Goal: Find specific page/section: Find specific page/section

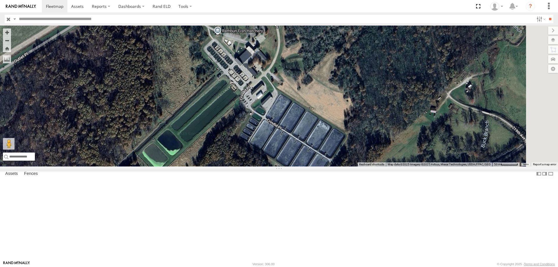
drag, startPoint x: 383, startPoint y: 132, endPoint x: 279, endPoint y: 186, distance: 116.8
click at [279, 166] on div "49" at bounding box center [279, 96] width 558 height 141
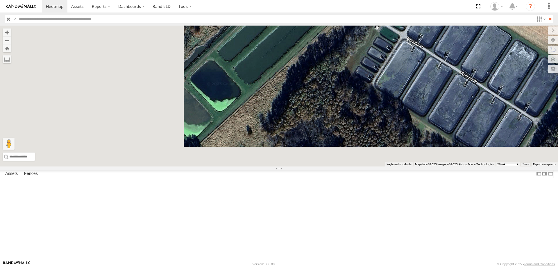
drag, startPoint x: 238, startPoint y: 199, endPoint x: 390, endPoint y: 65, distance: 202.6
click at [390, 65] on div "49" at bounding box center [279, 96] width 558 height 141
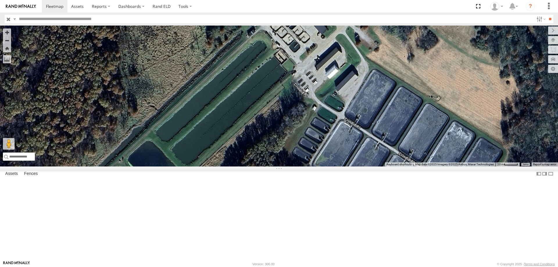
drag, startPoint x: 327, startPoint y: 115, endPoint x: 262, endPoint y: 201, distance: 107.6
click at [262, 166] on div "49" at bounding box center [279, 96] width 558 height 141
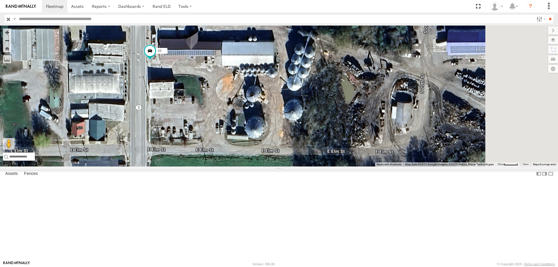
drag, startPoint x: 320, startPoint y: 73, endPoint x: 265, endPoint y: 140, distance: 86.5
click at [265, 140] on div "545 49" at bounding box center [279, 96] width 558 height 141
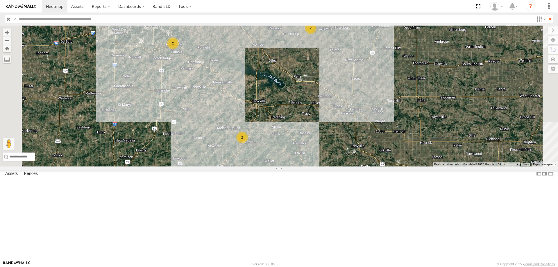
click at [279, 134] on div "545 49 2 2 2" at bounding box center [279, 96] width 558 height 141
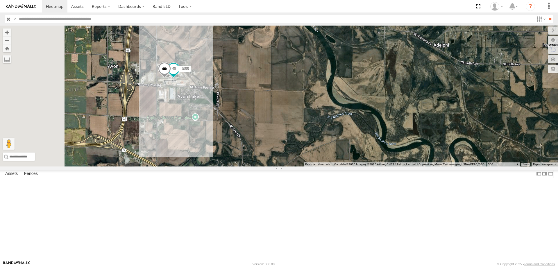
drag, startPoint x: 202, startPoint y: 114, endPoint x: 289, endPoint y: 125, distance: 88.3
click at [289, 125] on div "545 49 0055 48" at bounding box center [279, 96] width 558 height 141
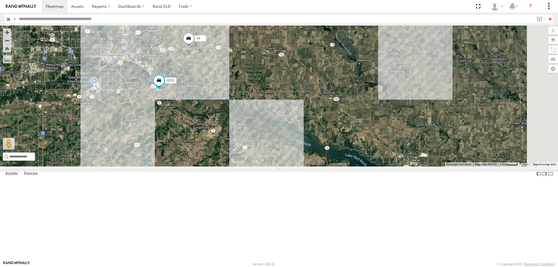
drag, startPoint x: 315, startPoint y: 145, endPoint x: 310, endPoint y: 143, distance: 5.5
click at [310, 143] on div "0055 48" at bounding box center [279, 96] width 558 height 141
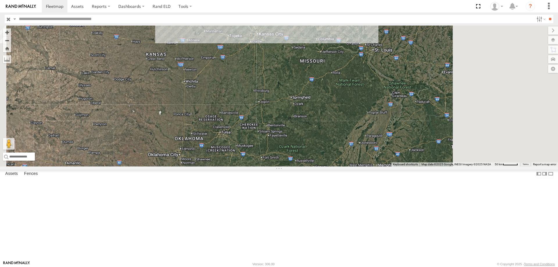
drag, startPoint x: 355, startPoint y: 155, endPoint x: 274, endPoint y: 246, distance: 122.0
click at [276, 166] on div "545 49" at bounding box center [279, 96] width 558 height 141
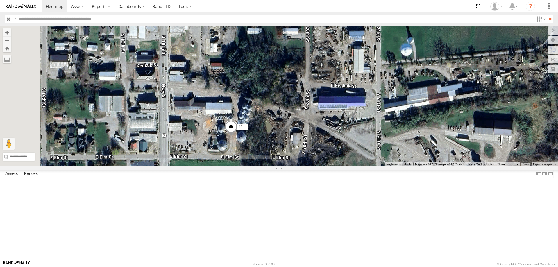
drag, startPoint x: 304, startPoint y: 212, endPoint x: 290, endPoint y: 91, distance: 121.6
click at [290, 91] on div "49 0055 48" at bounding box center [279, 96] width 558 height 141
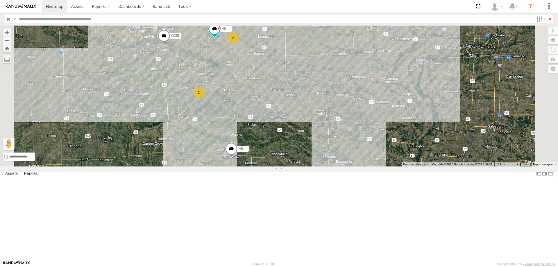
drag, startPoint x: 306, startPoint y: 156, endPoint x: 309, endPoint y: 146, distance: 9.9
click at [309, 146] on div "49 0055 48 2 2" at bounding box center [279, 96] width 558 height 141
